Goal: Task Accomplishment & Management: Use online tool/utility

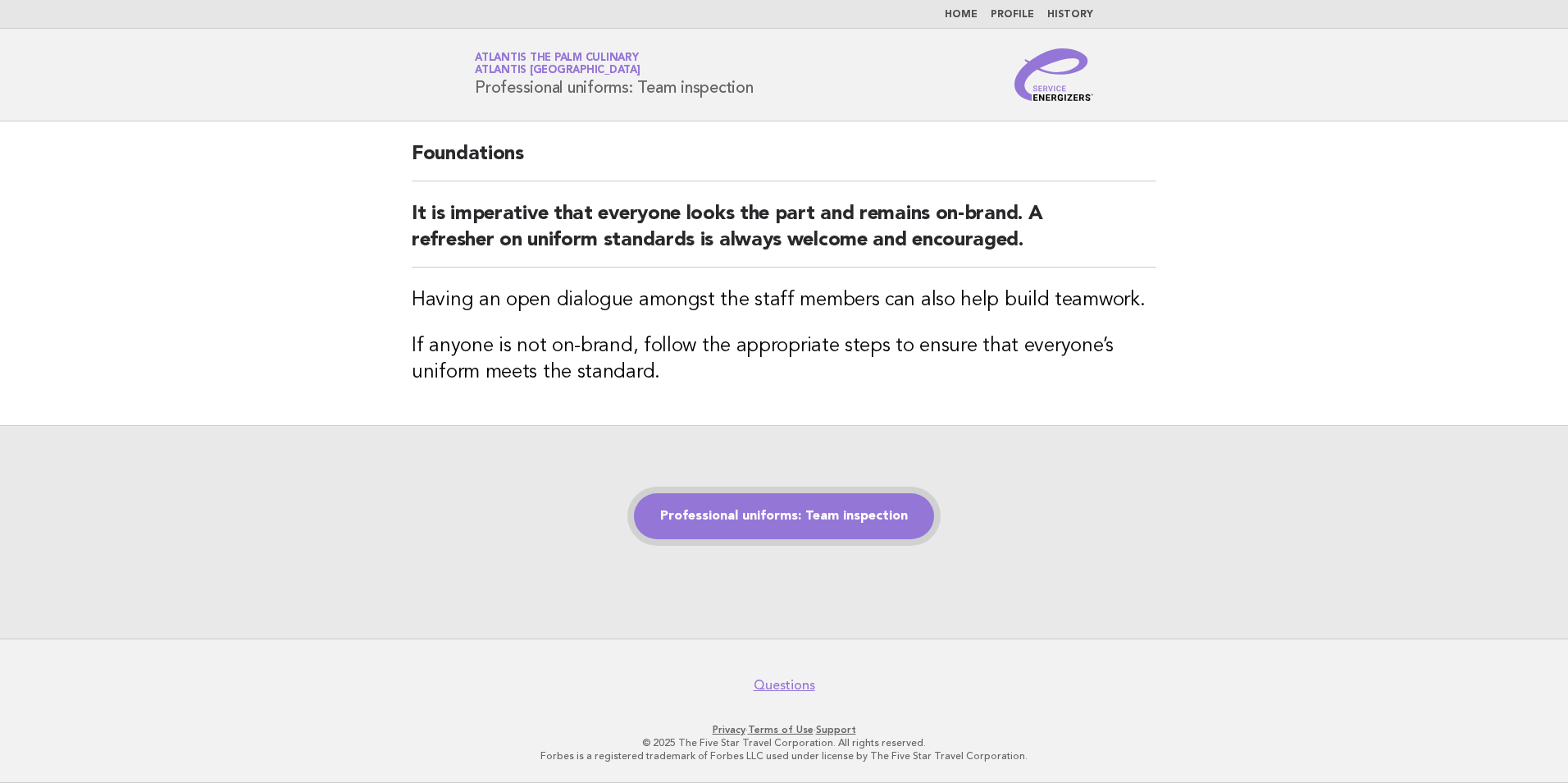
click at [821, 501] on link "Professional uniforms: Team inspection" at bounding box center [784, 516] width 300 height 46
click at [825, 523] on link "Professional uniforms: Team inspection" at bounding box center [784, 516] width 300 height 46
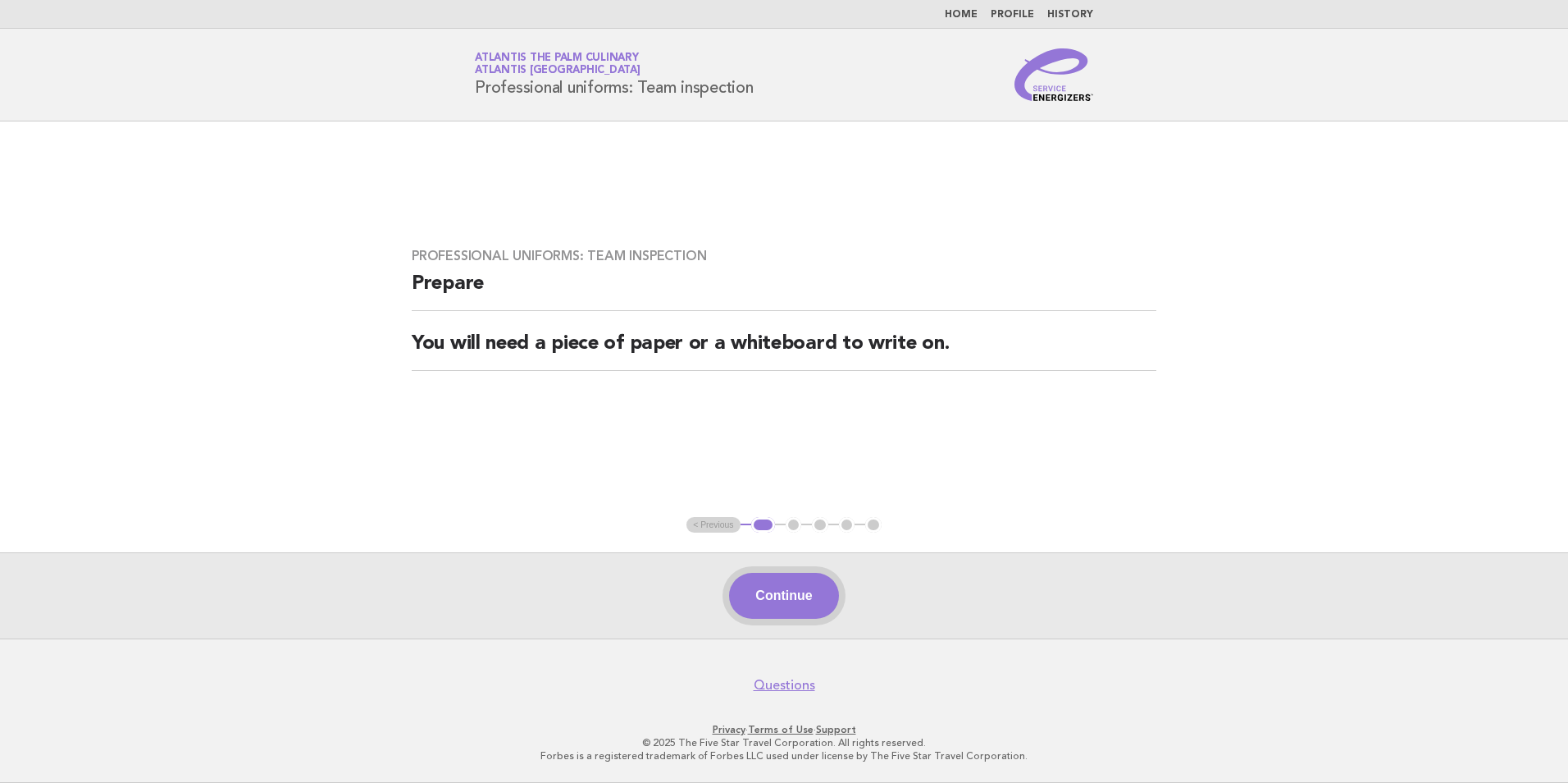
click at [798, 595] on button "Continue" at bounding box center [784, 596] width 109 height 46
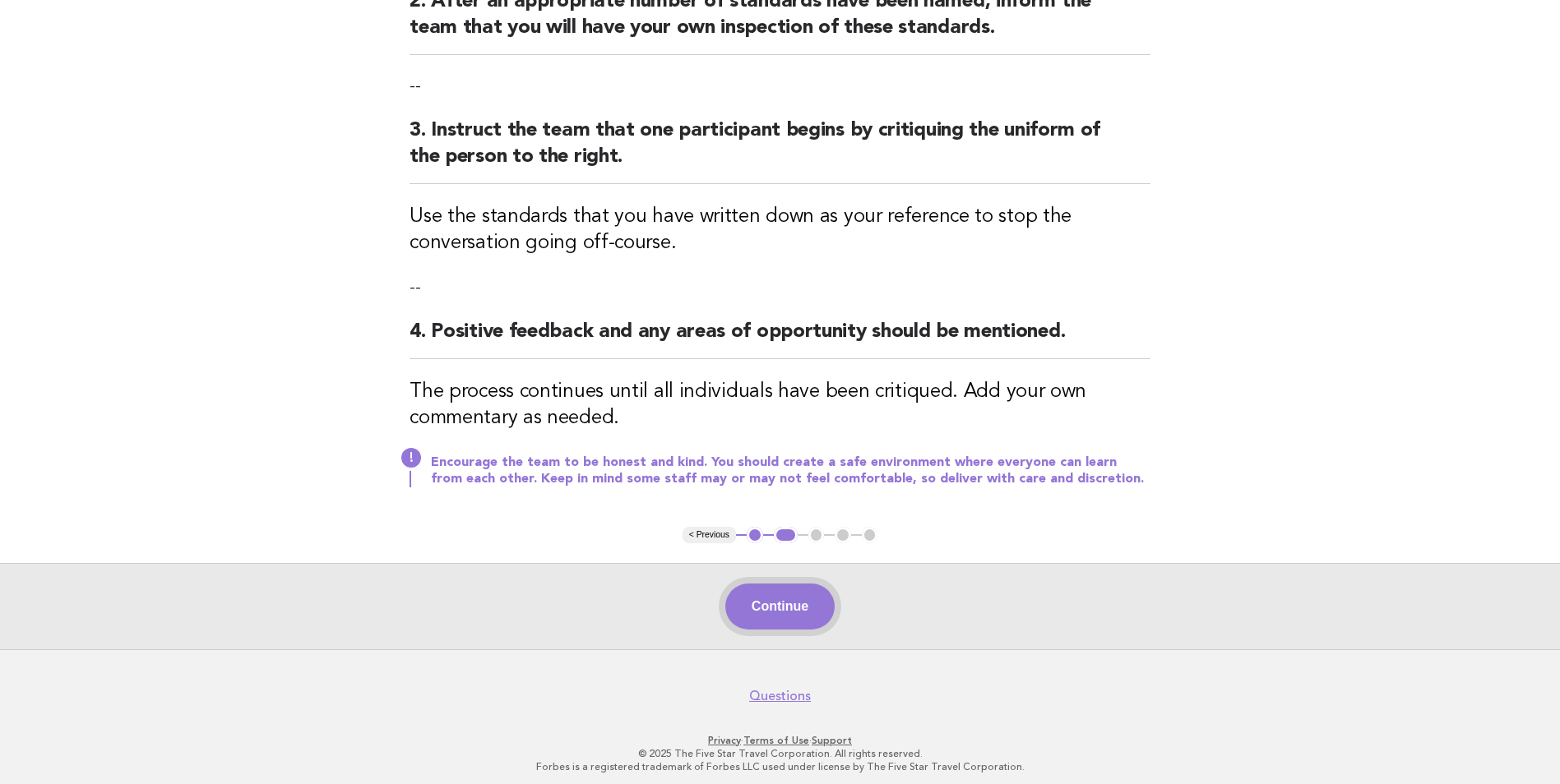
click at [791, 615] on button "Continue" at bounding box center [780, 607] width 109 height 46
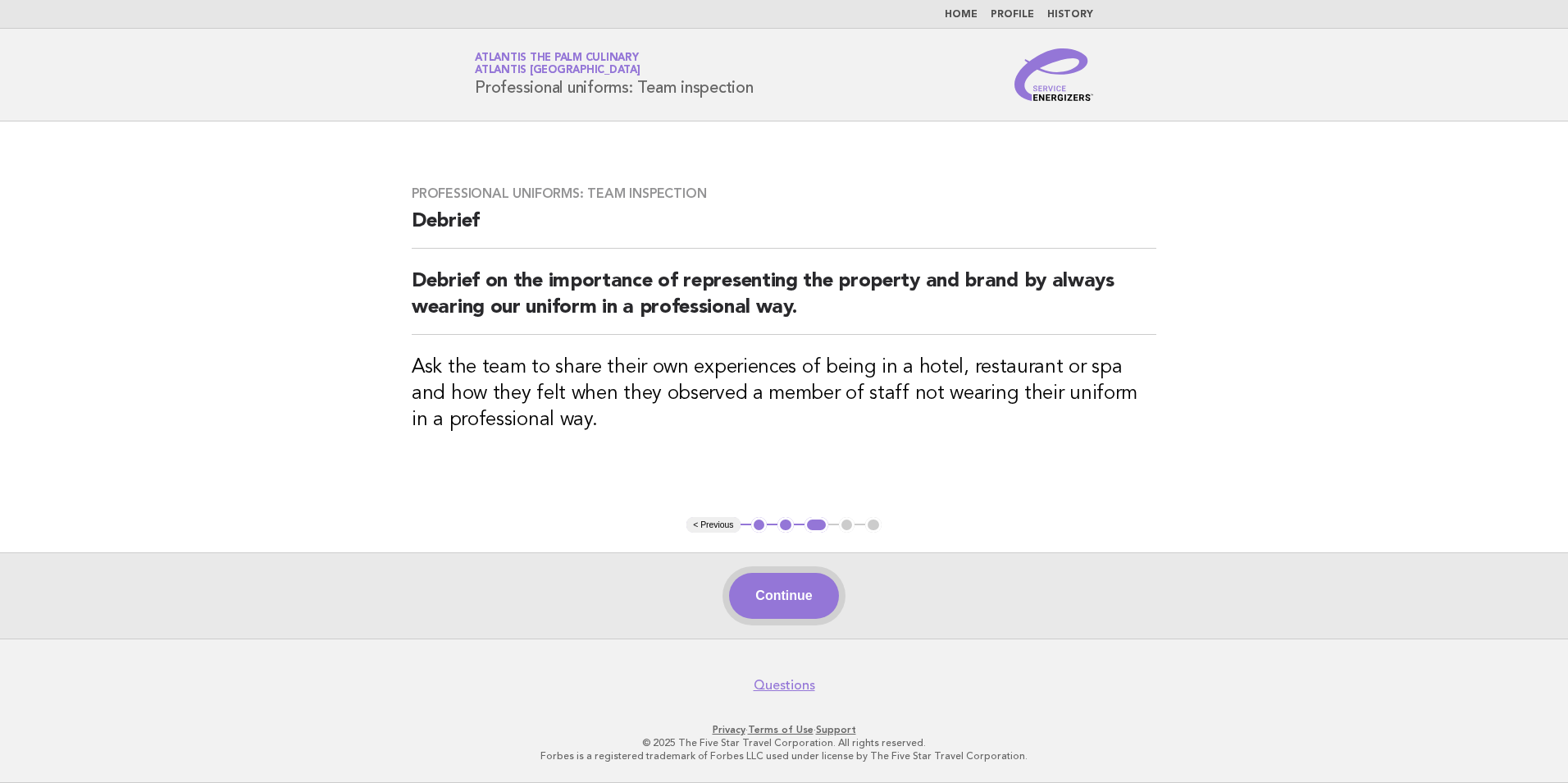
click at [784, 606] on button "Continue" at bounding box center [784, 596] width 109 height 46
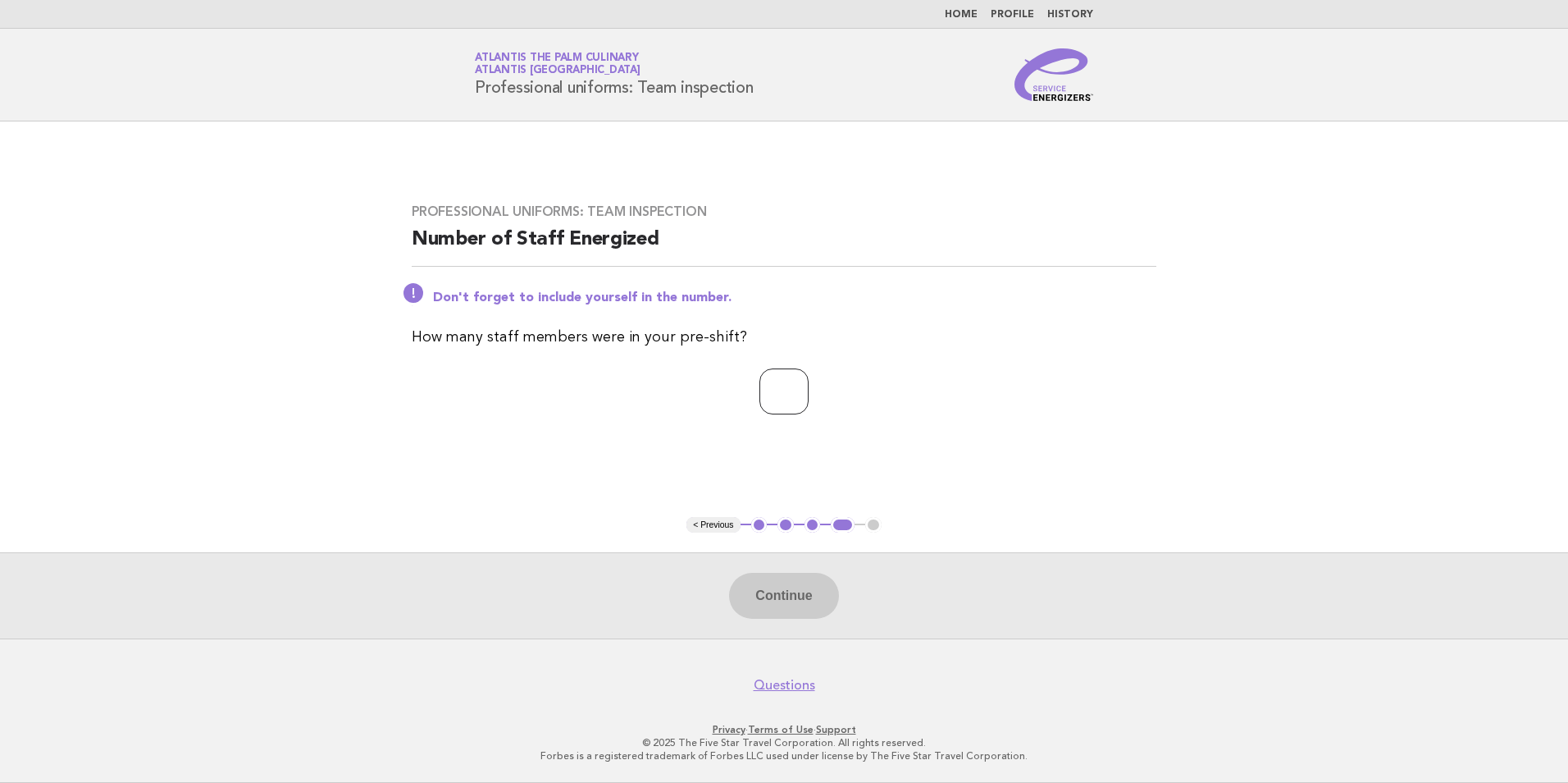
click at [780, 391] on input "number" at bounding box center [784, 391] width 49 height 46
type input "**"
click at [776, 602] on button "Continue" at bounding box center [784, 596] width 109 height 46
